Goal: Transaction & Acquisition: Book appointment/travel/reservation

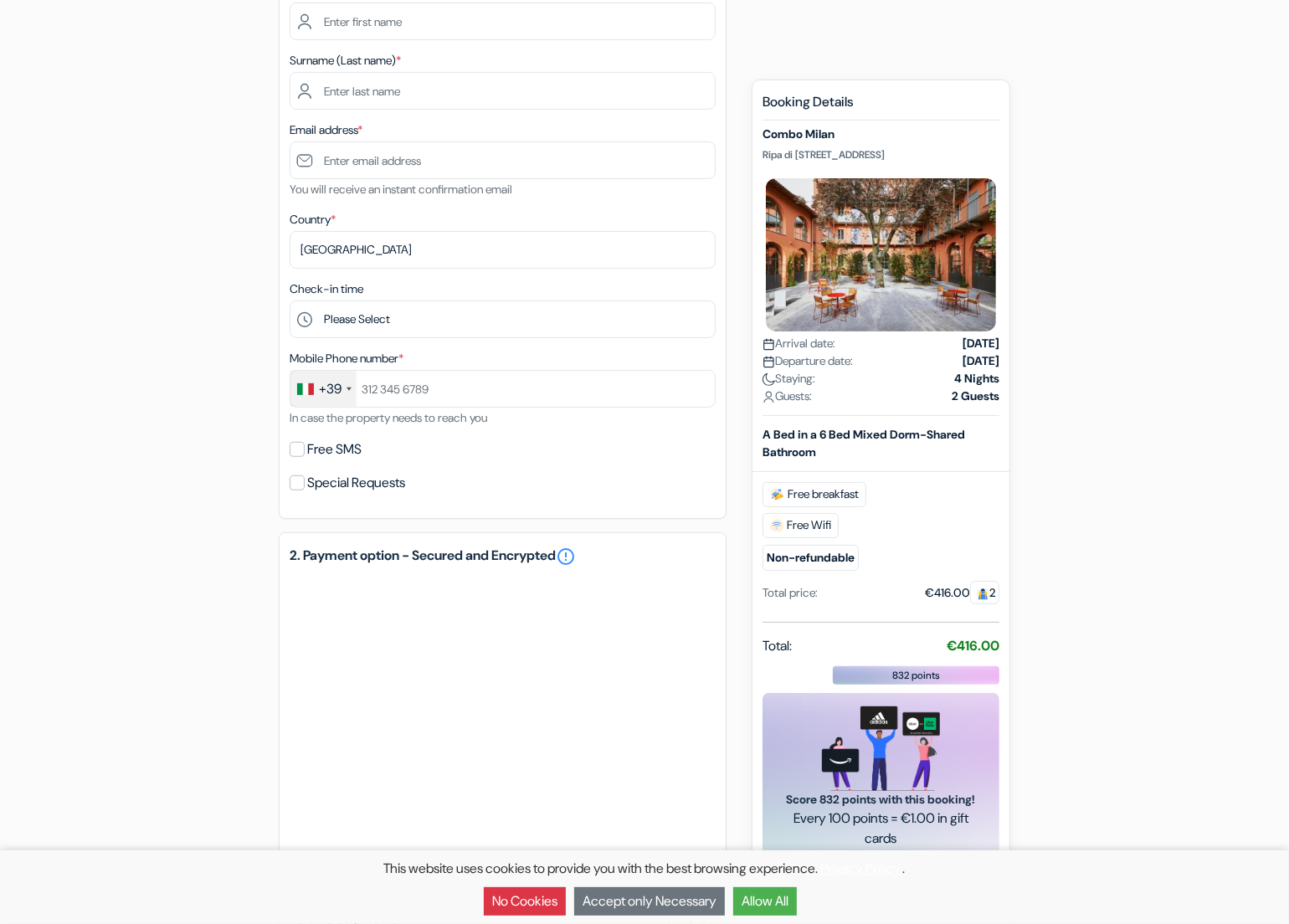
click at [167, 520] on div "add_box Combo [GEOGRAPHIC_DATA] [STREET_ADDRESS] Property Details done done" at bounding box center [644, 497] width 1105 height 1268
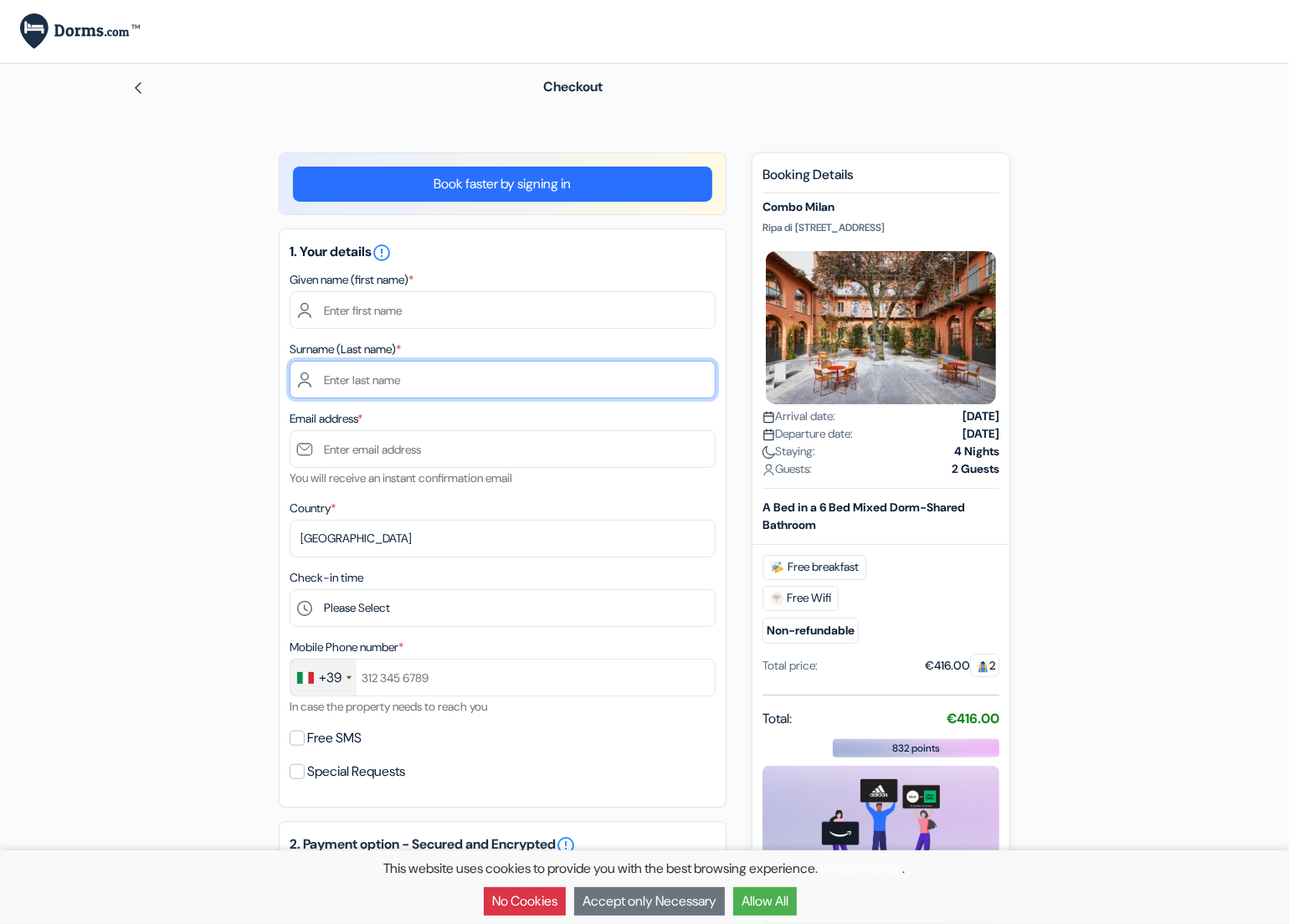
click at [527, 368] on input "text" at bounding box center [502, 379] width 426 height 38
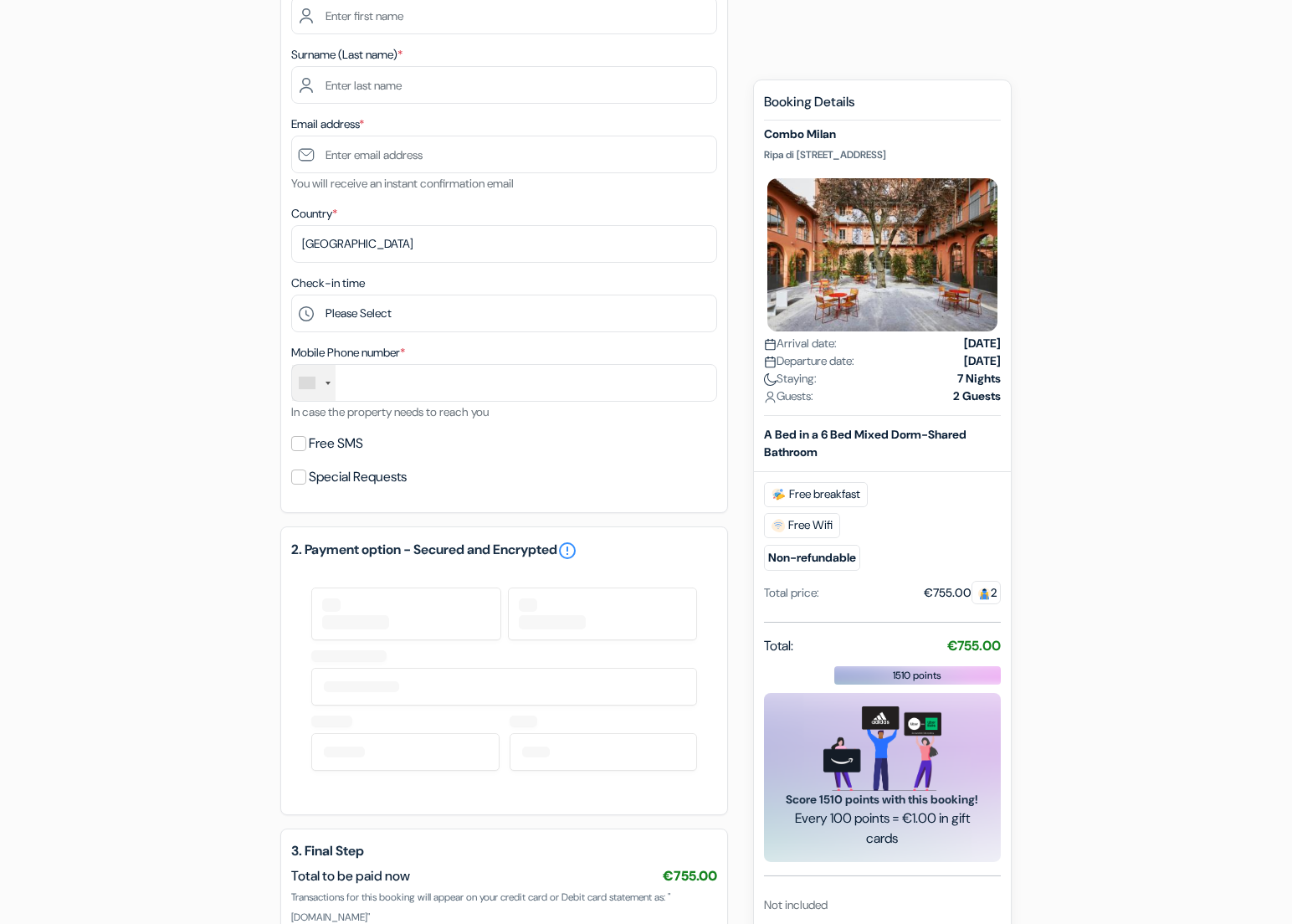
scroll to position [488, 0]
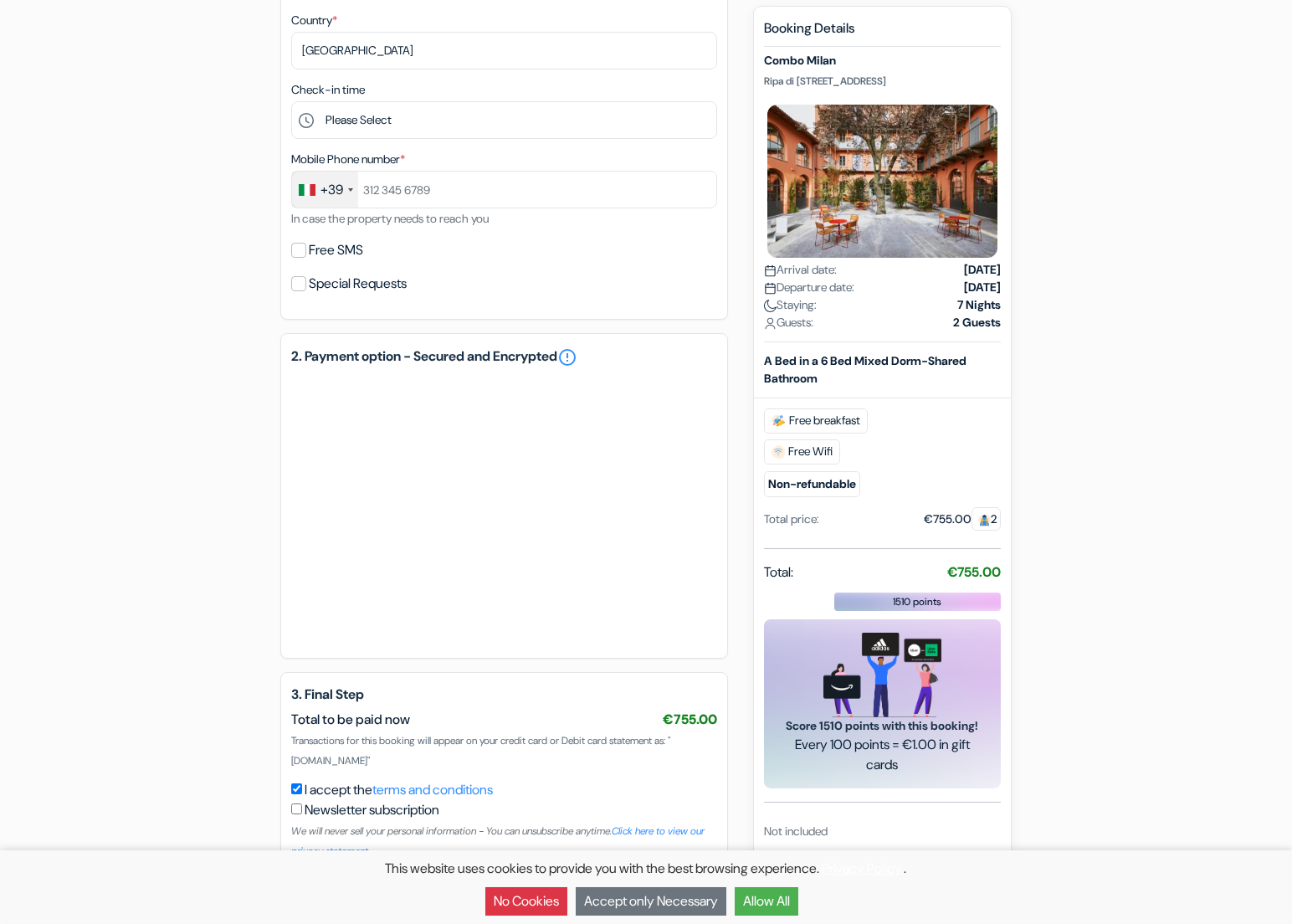
click at [114, 563] on div "add_box Combo [GEOGRAPHIC_DATA] [STREET_ADDRESS] Property Details done done" at bounding box center [646, 299] width 1104 height 1268
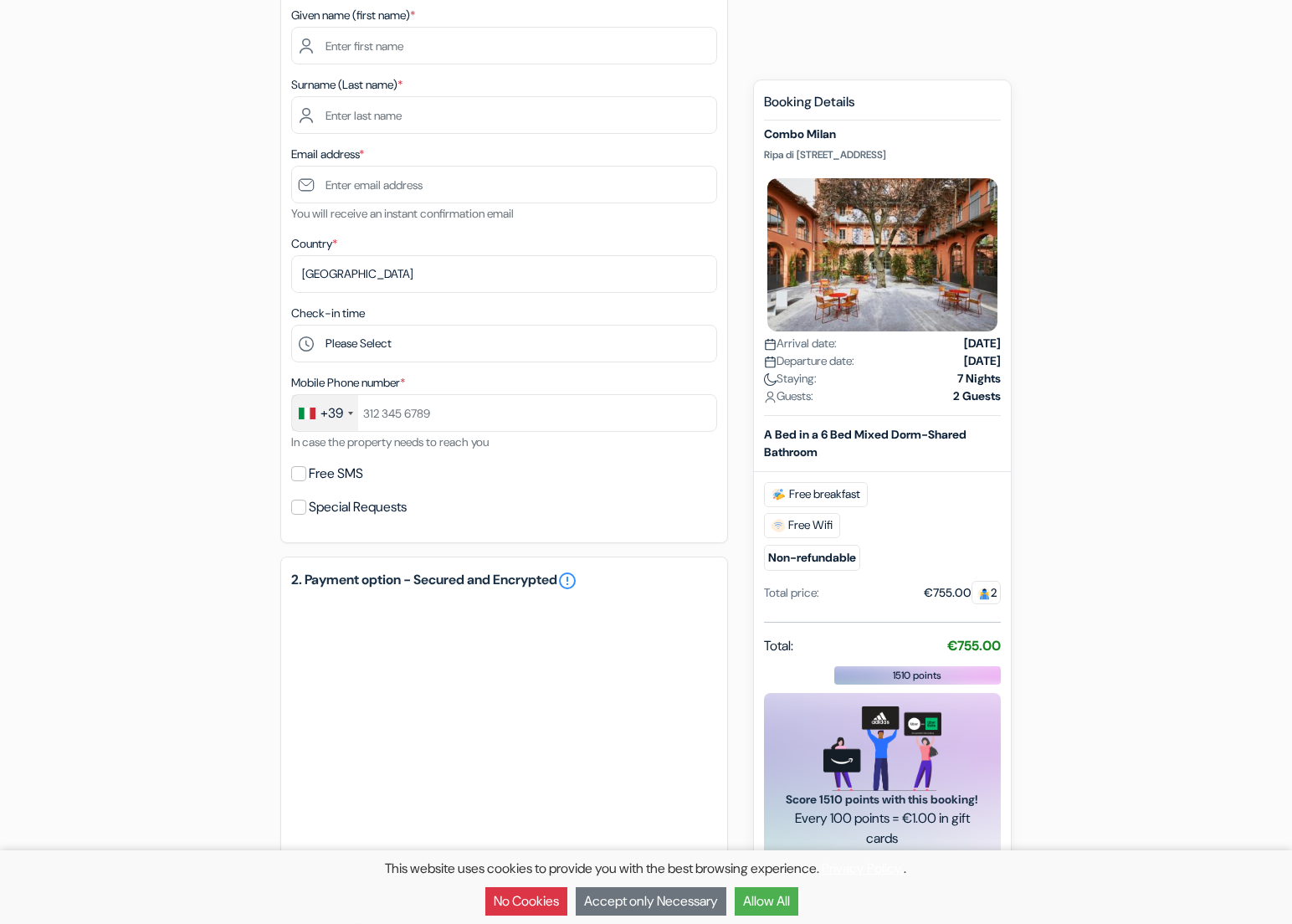
scroll to position [262, 0]
click at [535, 169] on div "Email address * You will receive an instant confirmation email" at bounding box center [503, 185] width 426 height 79
